Goal: Task Accomplishment & Management: Manage account settings

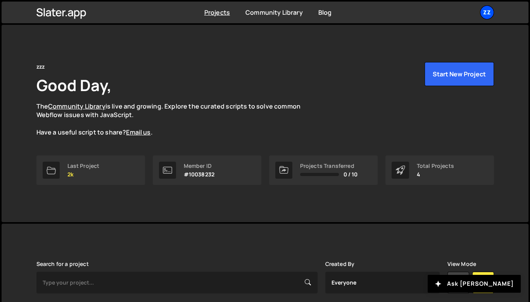
click at [487, 9] on div "zz" at bounding box center [487, 12] width 14 height 14
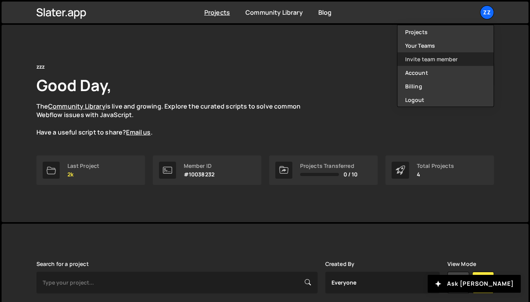
click at [442, 57] on link "Invite team member" at bounding box center [445, 59] width 96 height 14
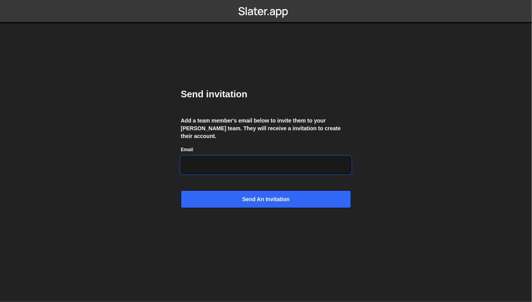
click at [281, 161] on input "Email" at bounding box center [266, 165] width 171 height 18
click at [285, 148] on div "Email" at bounding box center [266, 159] width 171 height 29
click at [267, 156] on input "Email" at bounding box center [266, 165] width 171 height 18
type input "b"
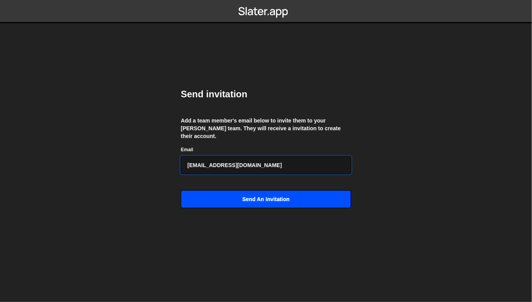
type input "hello@byhuy.com"
click at [264, 192] on input "Send an invitation" at bounding box center [266, 199] width 171 height 18
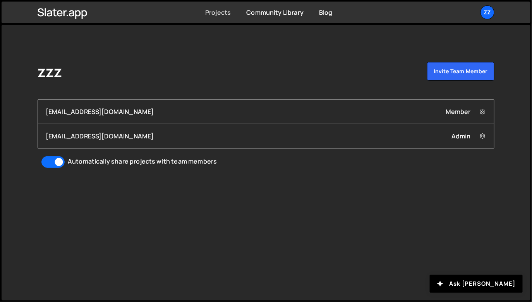
click at [216, 13] on link "Projects" at bounding box center [218, 12] width 26 height 9
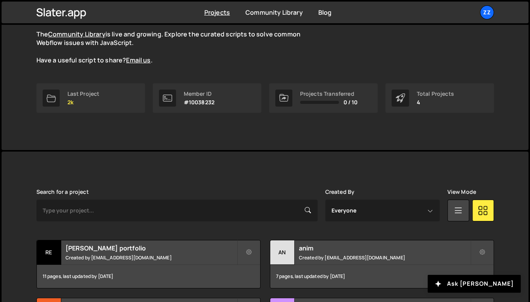
scroll to position [6, 0]
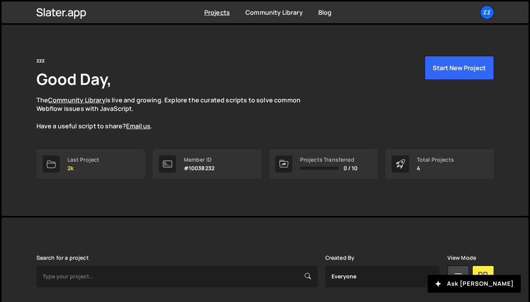
click at [221, 119] on p "The Community Library is live and growing. Explore the curated scripts to solve…" at bounding box center [175, 113] width 279 height 35
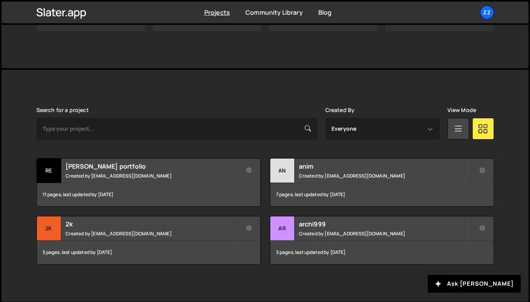
scroll to position [154, 0]
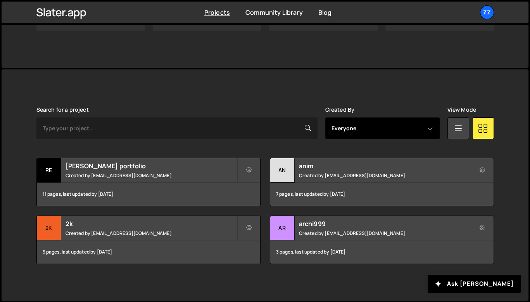
click at [326, 129] on select "Everyone hello@byhuy.com ivorj07@gmail.com" at bounding box center [382, 128] width 114 height 22
click at [345, 132] on select "Everyone hello@byhuy.com ivorj07@gmail.com" at bounding box center [382, 128] width 114 height 22
select select "6910"
click at [325, 117] on select "Everyone hello@byhuy.com ivorj07@gmail.com" at bounding box center [382, 128] width 114 height 22
click at [354, 129] on select "Everyone hello@byhuy.com ivorj07@gmail.com" at bounding box center [382, 128] width 114 height 22
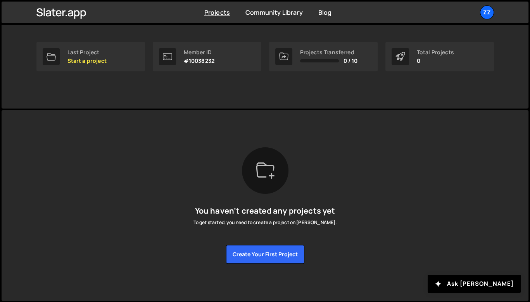
scroll to position [6, 0]
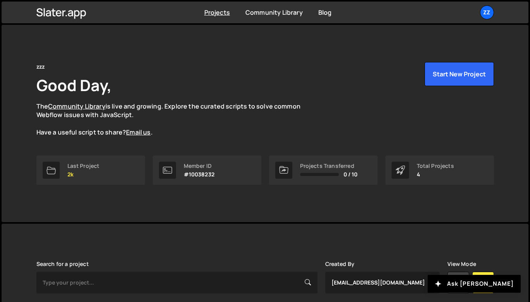
select select "6910"
click at [459, 71] on button "Start New Project" at bounding box center [458, 74] width 69 height 24
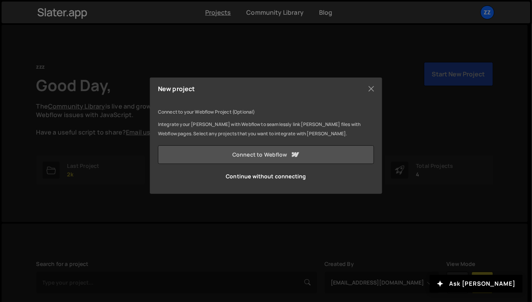
click at [262, 152] on link "Connect to Webflow" at bounding box center [266, 154] width 216 height 19
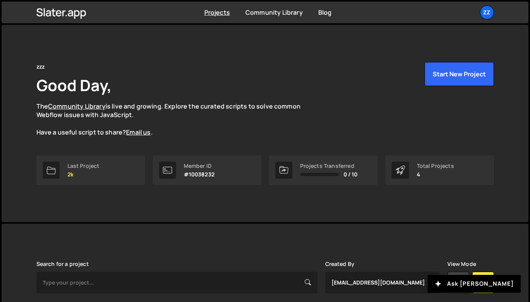
select select "6910"
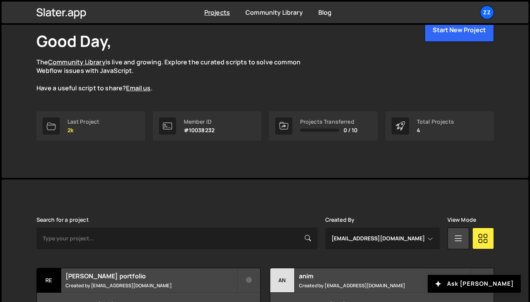
scroll to position [154, 0]
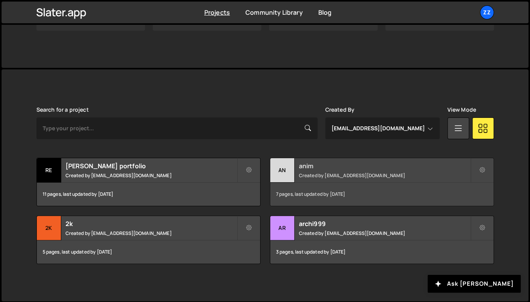
click at [278, 165] on div "an" at bounding box center [282, 170] width 24 height 24
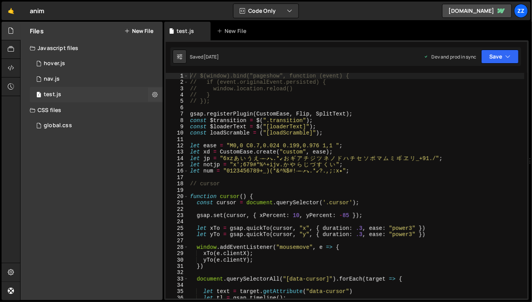
scroll to position [4465, 0]
click at [15, 12] on link "🤙" at bounding box center [11, 11] width 19 height 19
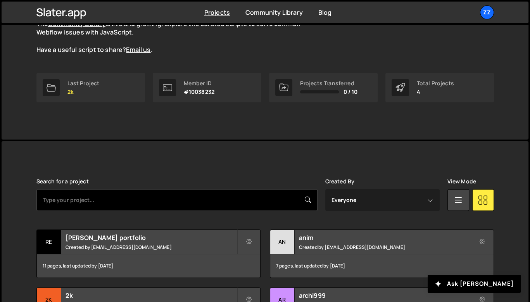
scroll to position [154, 0]
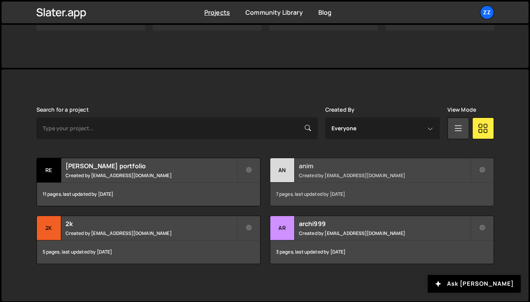
click at [279, 168] on div "an" at bounding box center [282, 170] width 24 height 24
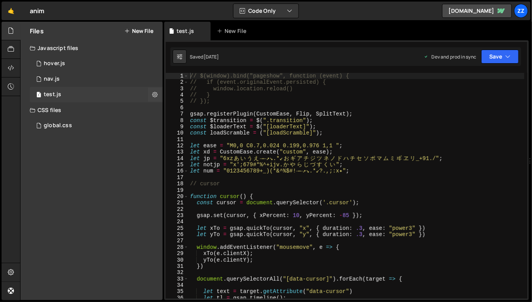
scroll to position [4465, 0]
click at [10, 74] on div at bounding box center [11, 68] width 19 height 19
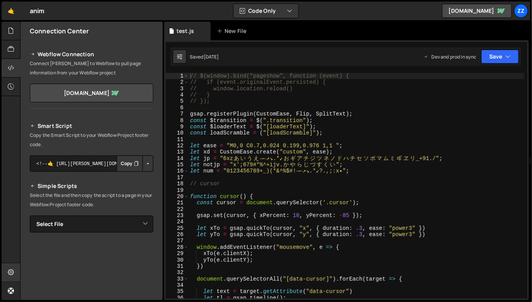
click at [11, 271] on icon at bounding box center [11, 272] width 6 height 9
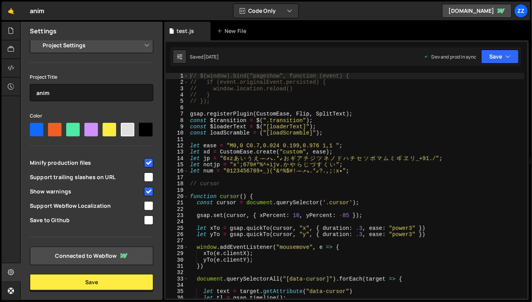
scroll to position [0, 0]
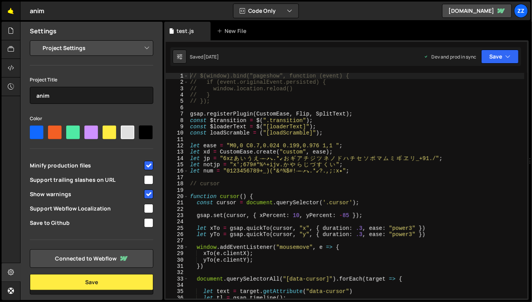
click at [10, 11] on link "🤙" at bounding box center [11, 11] width 19 height 19
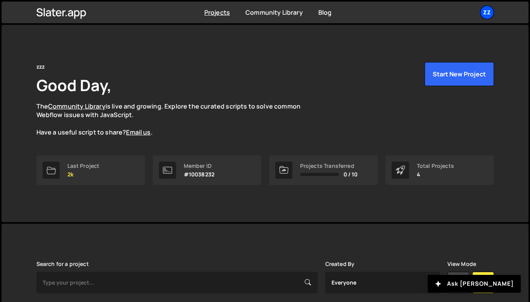
click at [483, 12] on div "zz" at bounding box center [487, 12] width 14 height 14
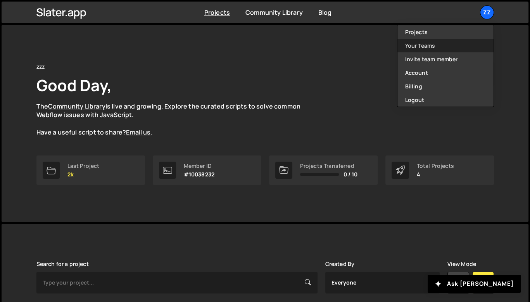
click at [440, 45] on link "Your Teams" at bounding box center [445, 46] width 96 height 14
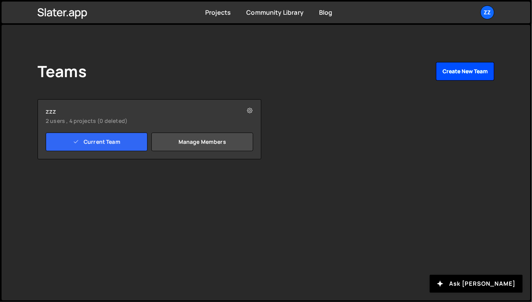
click at [455, 71] on button "Create New Team" at bounding box center [465, 71] width 59 height 19
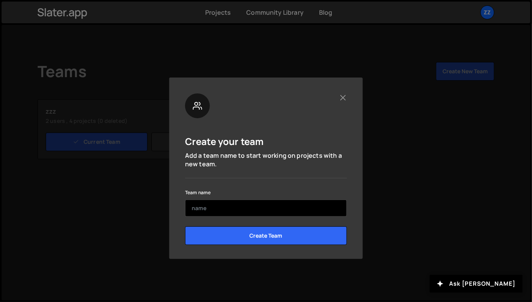
click at [241, 207] on input "text" at bounding box center [266, 208] width 162 height 17
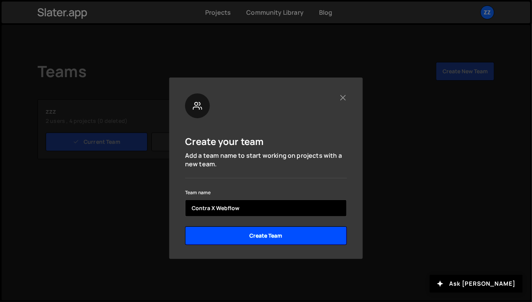
type input "Contra X Webflow"
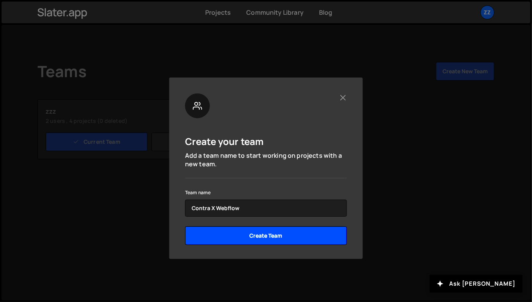
click at [203, 238] on input "Create Team" at bounding box center [266, 235] width 162 height 19
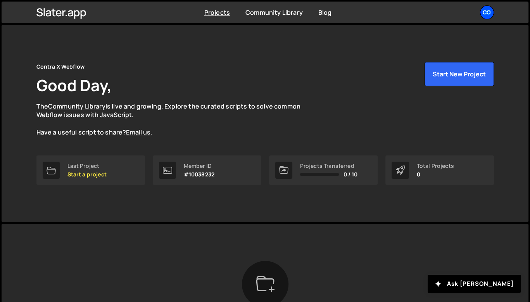
click at [488, 14] on div "Co" at bounding box center [487, 12] width 14 height 14
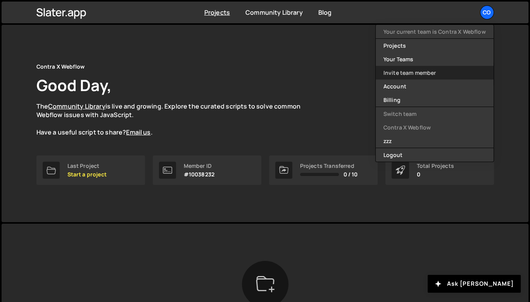
click at [415, 69] on link "Invite team member" at bounding box center [435, 73] width 118 height 14
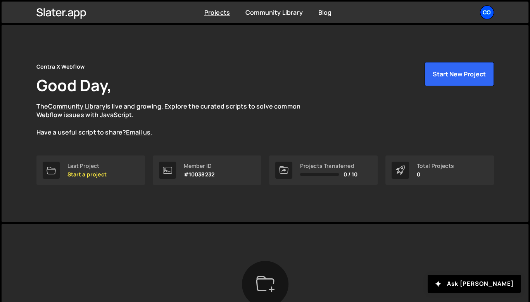
click at [486, 12] on div "Co" at bounding box center [487, 12] width 14 height 14
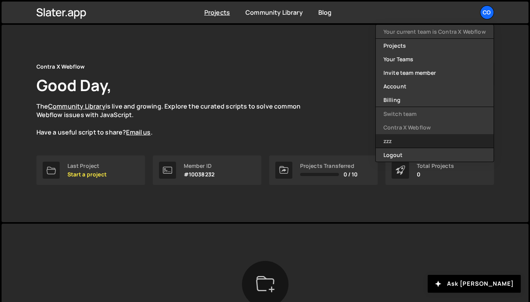
click at [396, 138] on link "zzz" at bounding box center [435, 141] width 118 height 14
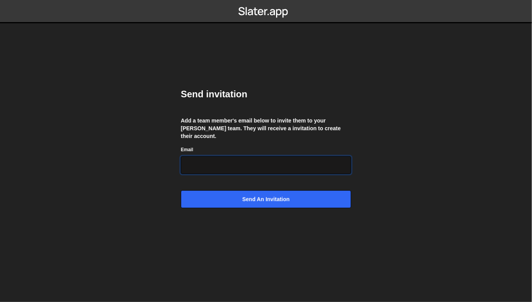
click at [309, 160] on input "Email" at bounding box center [266, 165] width 171 height 18
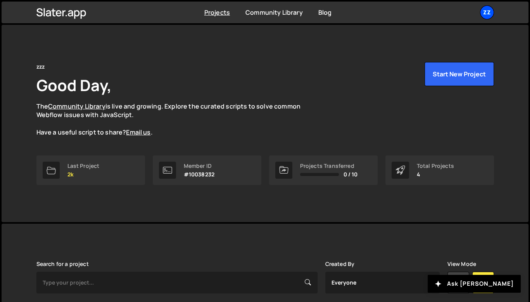
click at [489, 14] on div "zz" at bounding box center [487, 12] width 14 height 14
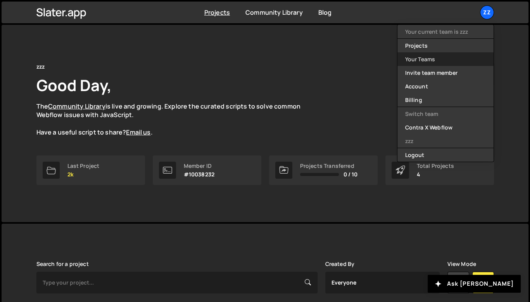
click at [448, 61] on link "Your Teams" at bounding box center [445, 59] width 96 height 14
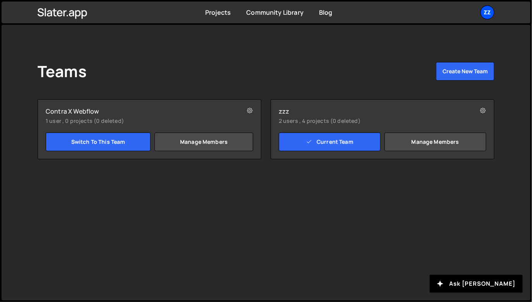
click at [487, 13] on div "zz" at bounding box center [488, 12] width 14 height 14
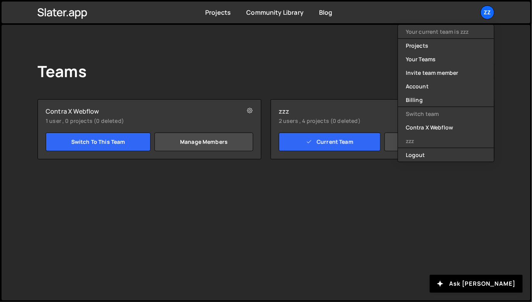
click at [215, 46] on div "Teams Create New Team Contra X Webflow 1 user , 0 projects (0 deleted) Switch t…" at bounding box center [266, 111] width 481 height 172
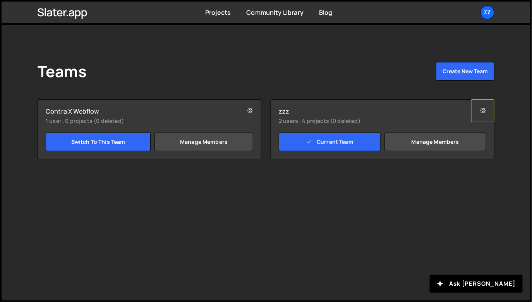
click at [483, 111] on icon at bounding box center [483, 111] width 5 height 8
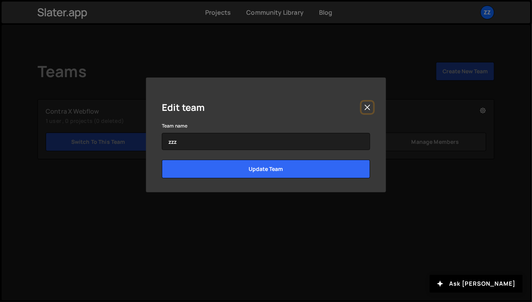
click at [367, 106] on button "Close" at bounding box center [368, 108] width 12 height 12
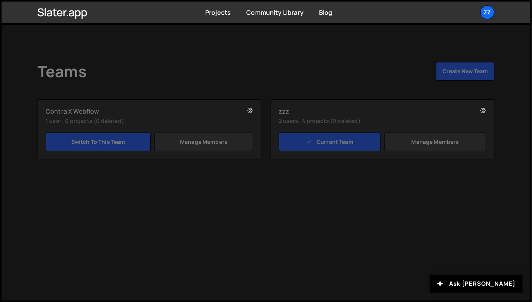
click at [367, 102] on div "Edit team" at bounding box center [266, 88] width 208 height 28
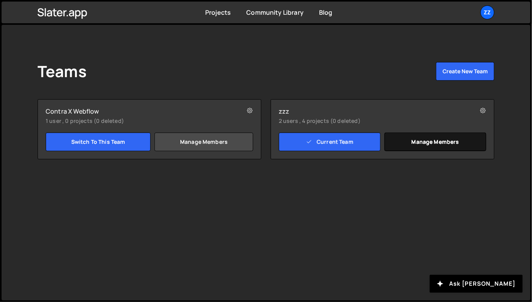
click at [422, 143] on link "Manage members" at bounding box center [436, 142] width 102 height 19
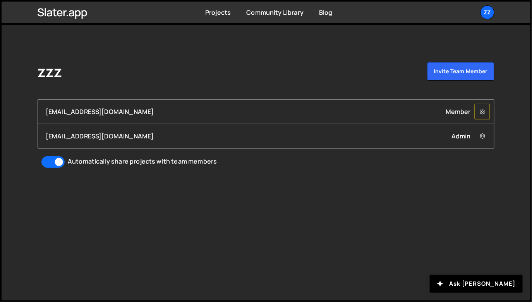
click at [485, 112] on icon at bounding box center [482, 112] width 5 height 8
click at [496, 105] on div "zzz Invite team member hello@byhuy.com Member Remove hello@byhuy.com from Team …" at bounding box center [266, 115] width 481 height 181
click at [219, 14] on link "Projects" at bounding box center [218, 12] width 26 height 9
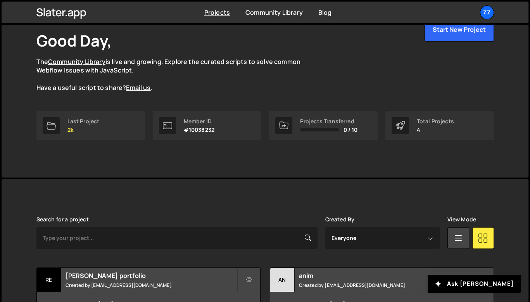
scroll to position [136, 0]
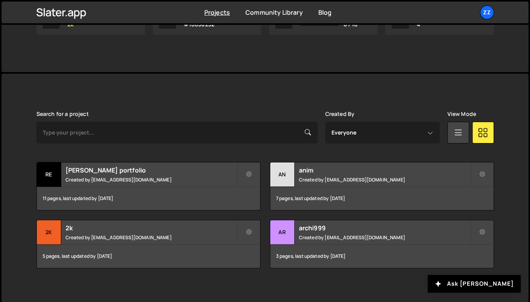
scroll to position [154, 0]
